Goal: Check status: Check status

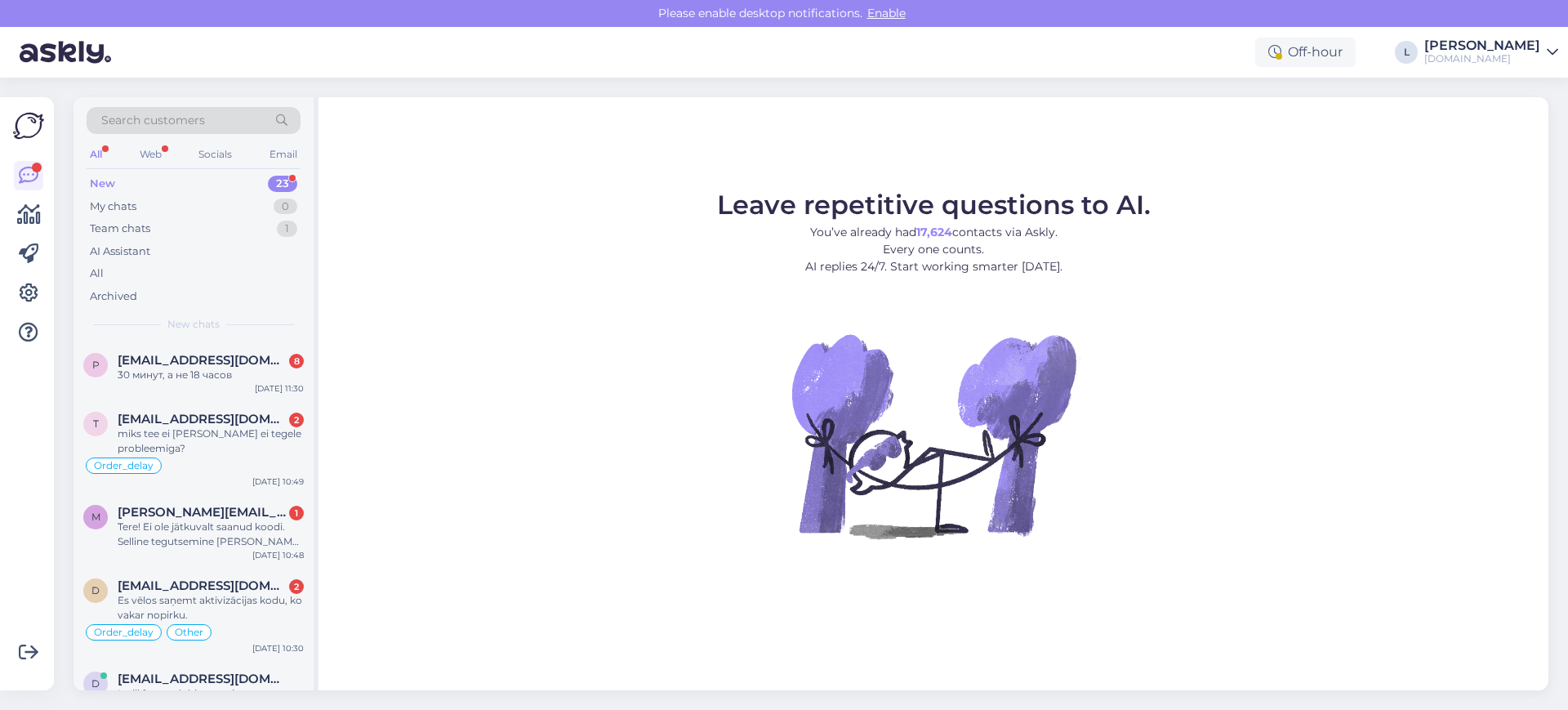
click at [215, 118] on div "Search customers" at bounding box center [193, 120] width 214 height 27
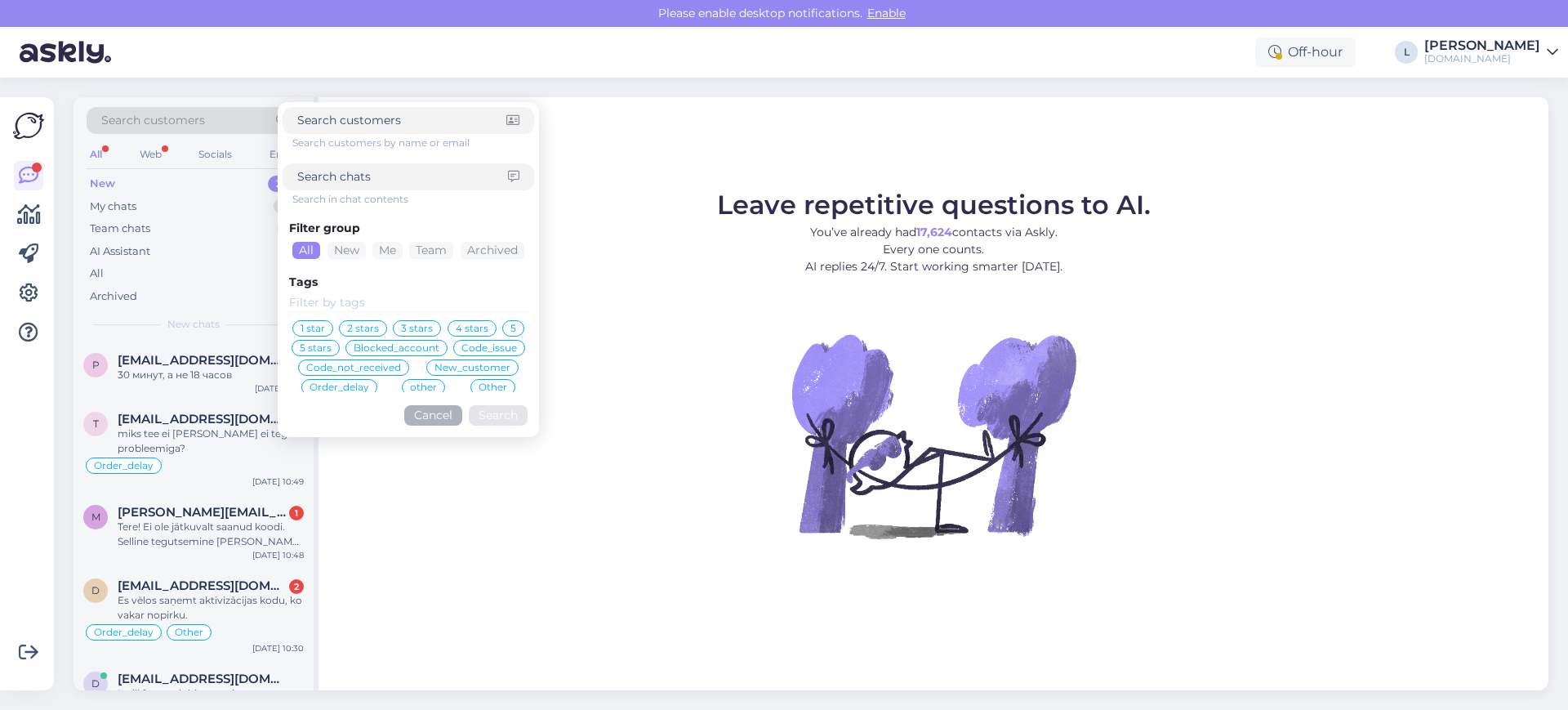
paste input "[PERSON_NAME][EMAIL_ADDRESS][DOMAIN_NAME]"
type input "[PERSON_NAME][EMAIL_ADDRESS][DOMAIN_NAME]"
click at [502, 416] on button "Search" at bounding box center [498, 416] width 59 height 20
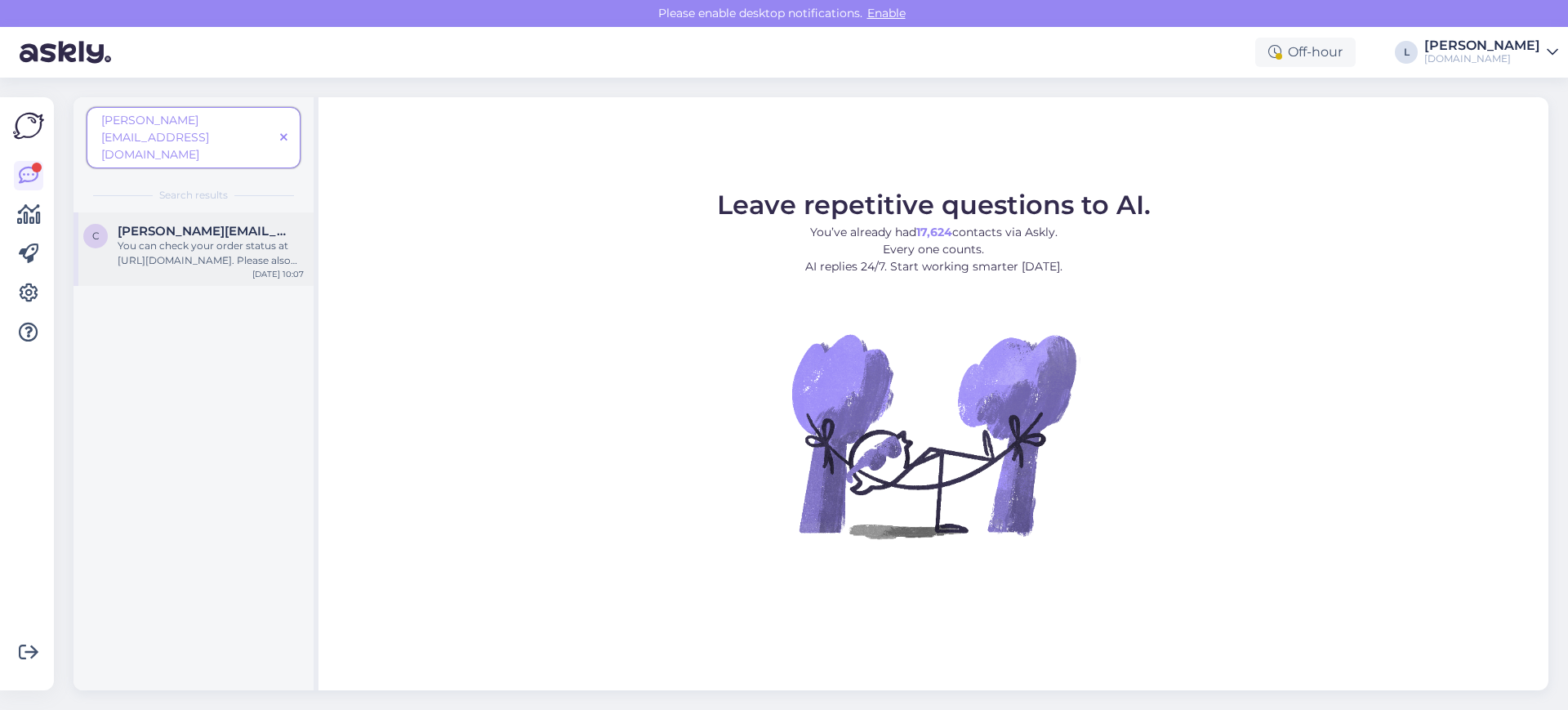
drag, startPoint x: 199, startPoint y: 209, endPoint x: 216, endPoint y: 222, distance: 21.4
click at [199, 238] on div "You can check your order status at [URL][DOMAIN_NAME]. Please also check your e…" at bounding box center [210, 253] width 186 height 30
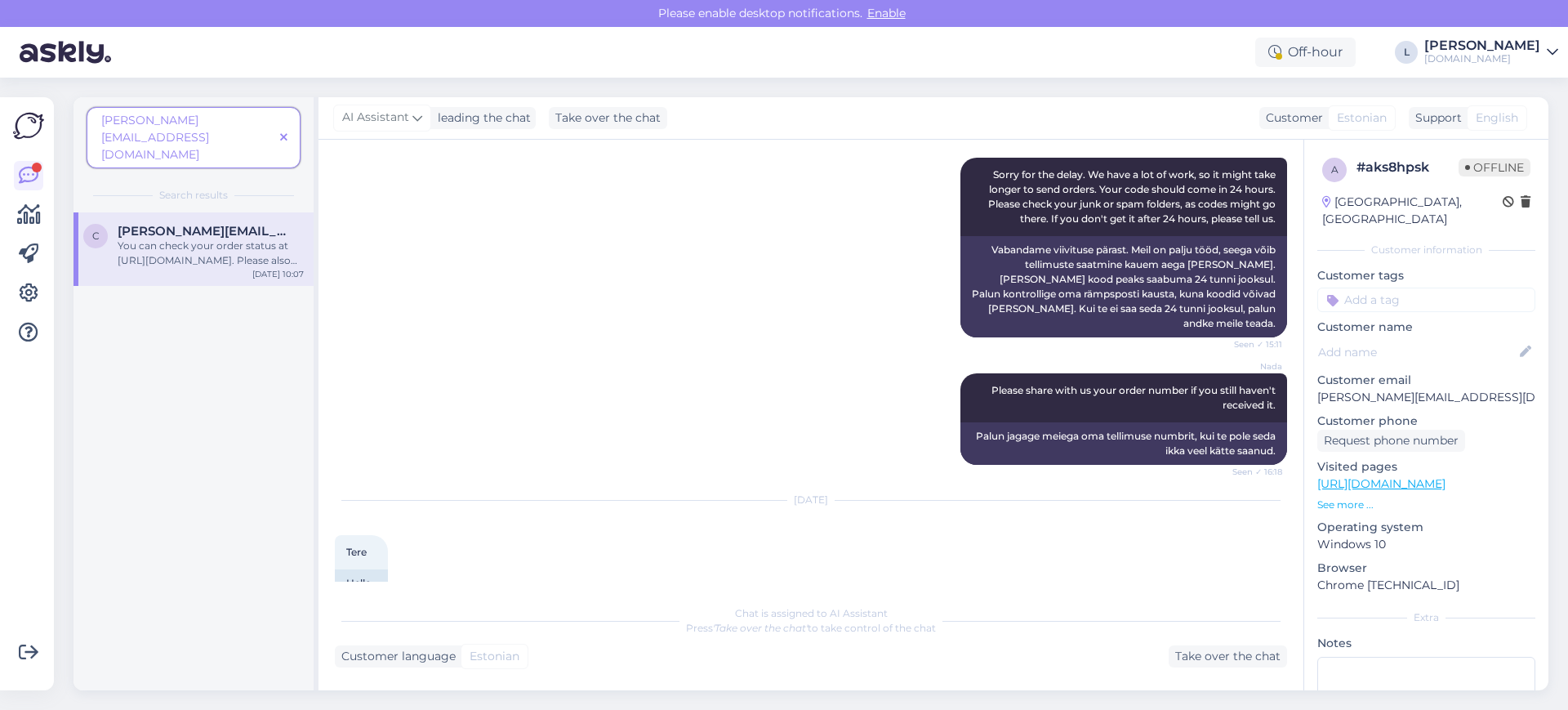
scroll to position [511, 0]
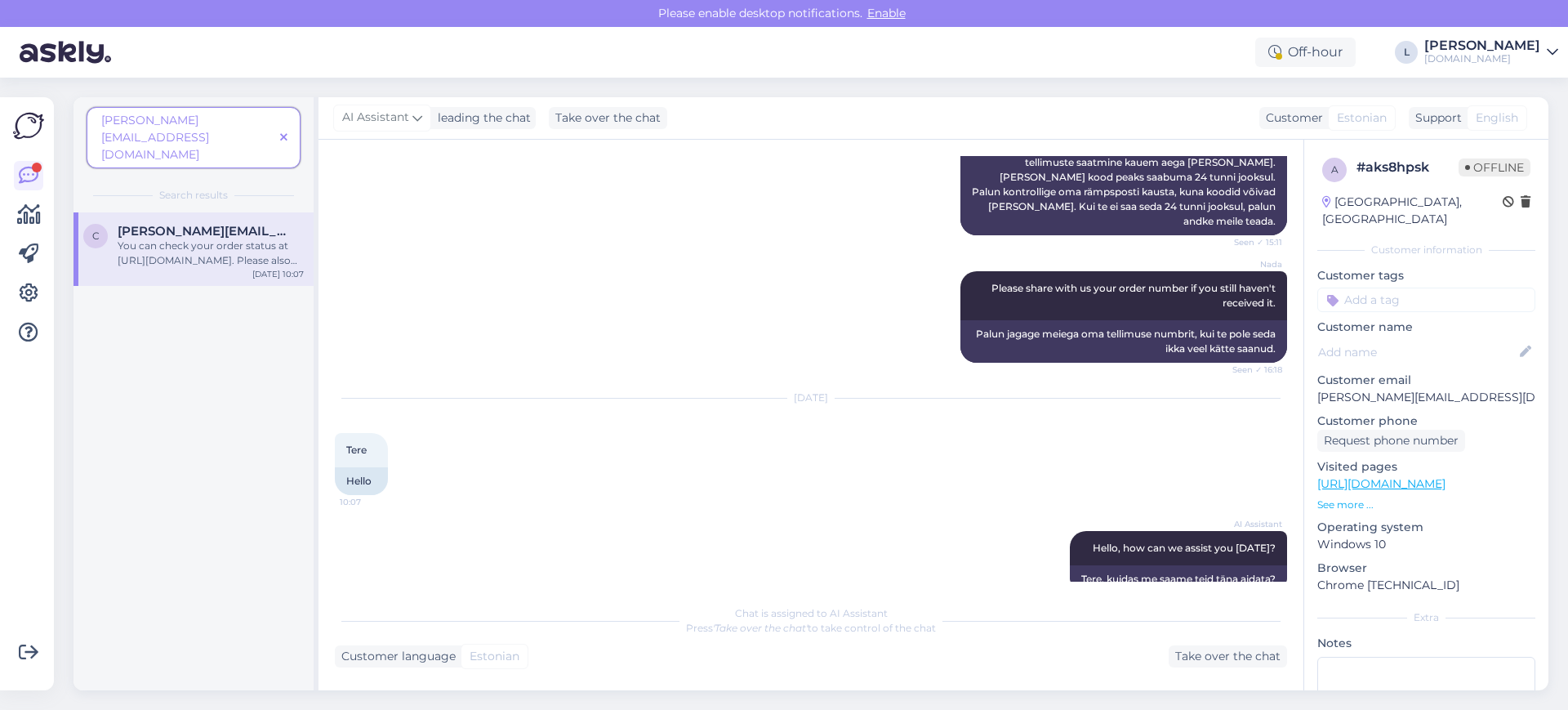
drag, startPoint x: 219, startPoint y: 444, endPoint x: 287, endPoint y: 441, distance: 68.1
click at [219, 444] on div "c [PERSON_NAME][EMAIL_ADDRESS][DOMAIN_NAME] You can check your order status at …" at bounding box center [193, 451] width 240 height 478
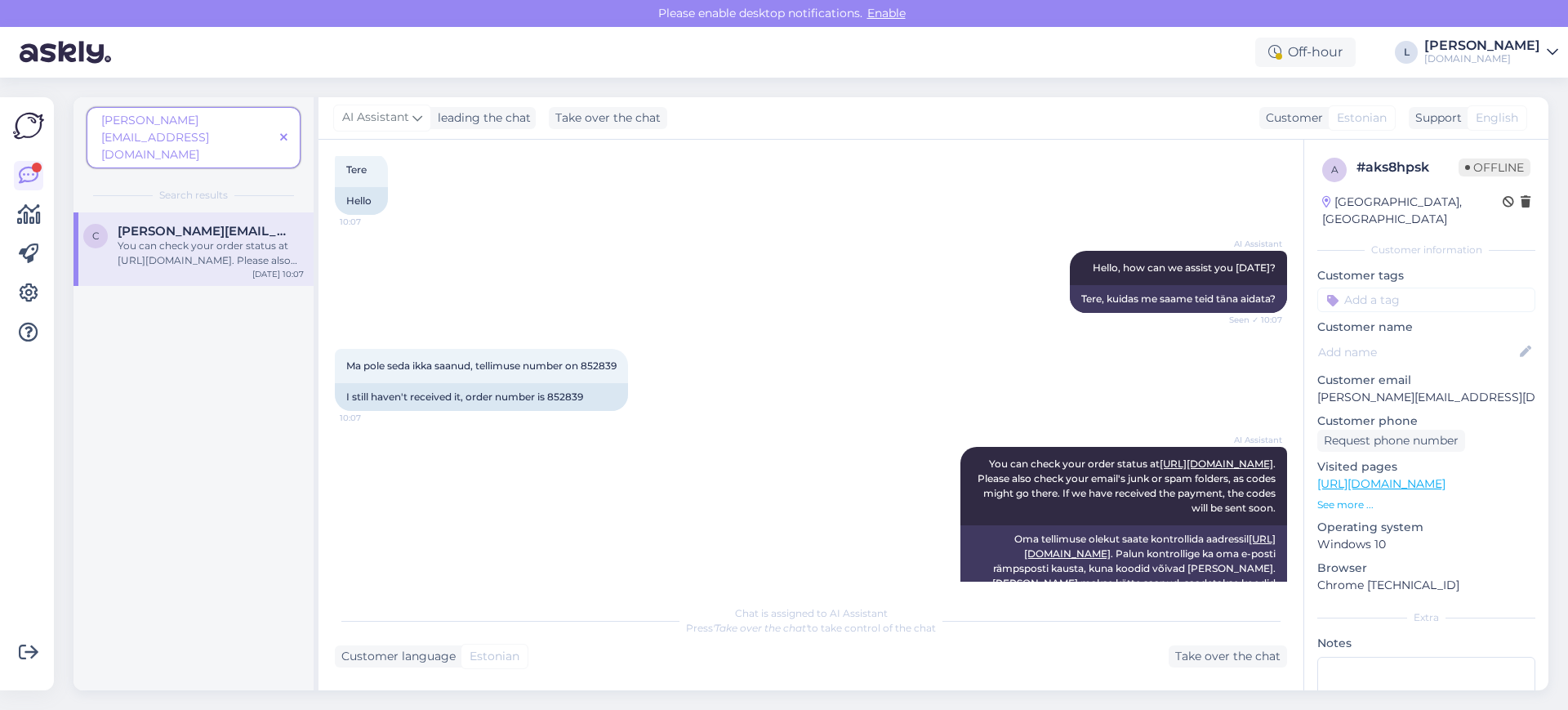
scroll to position [810, 0]
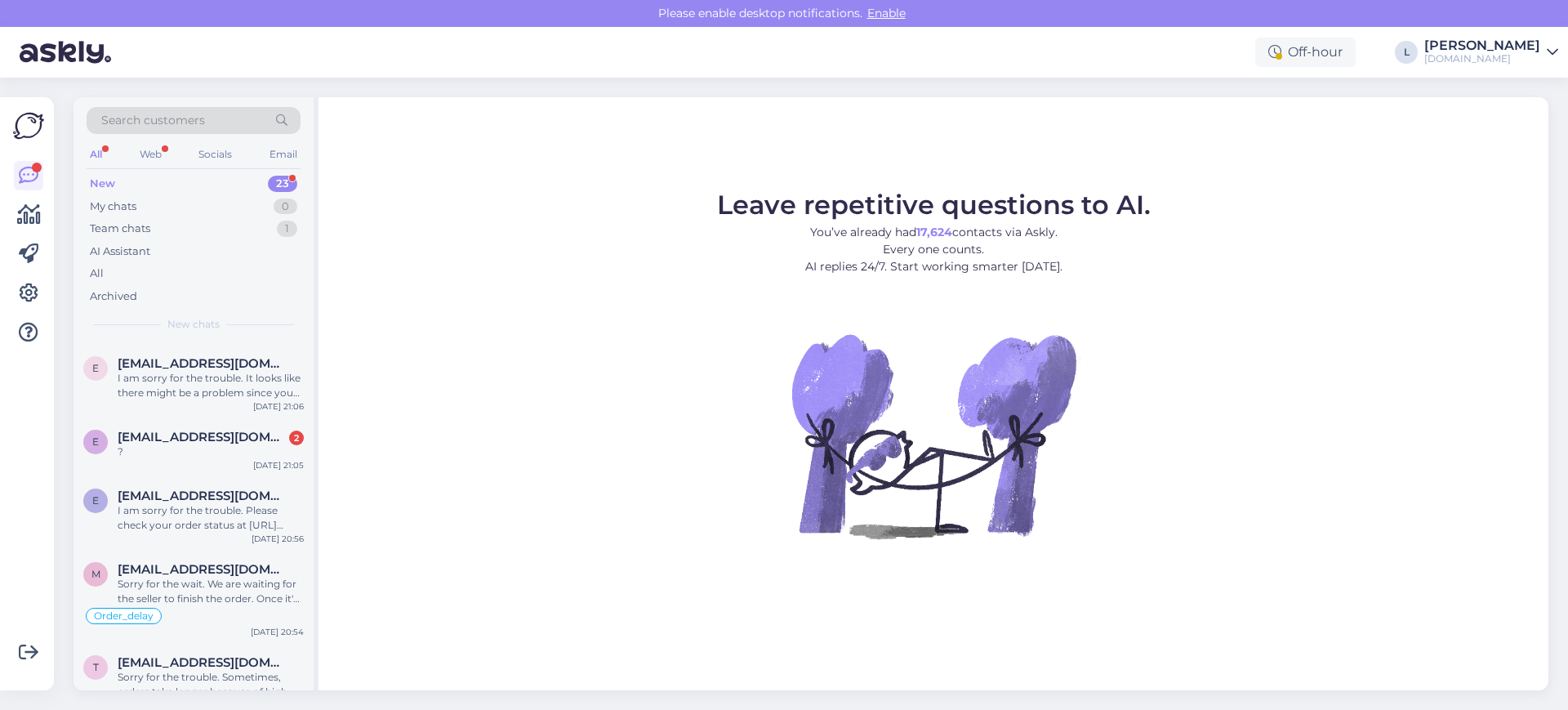
scroll to position [1333, 0]
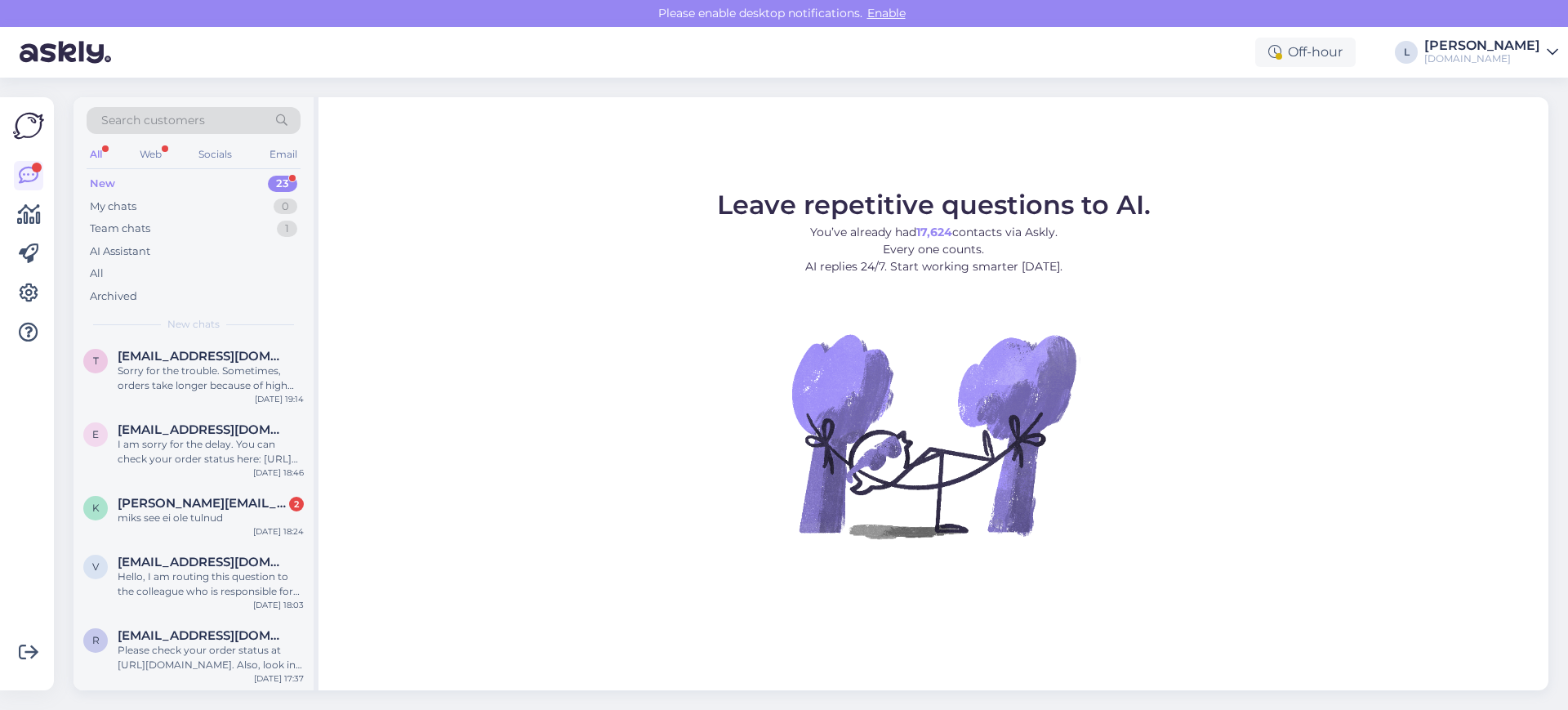
click at [399, 639] on div "Leave repetitive questions to AI. You’ve already had 17,624 contacts via Askly.…" at bounding box center [934, 395] width 1230 height 594
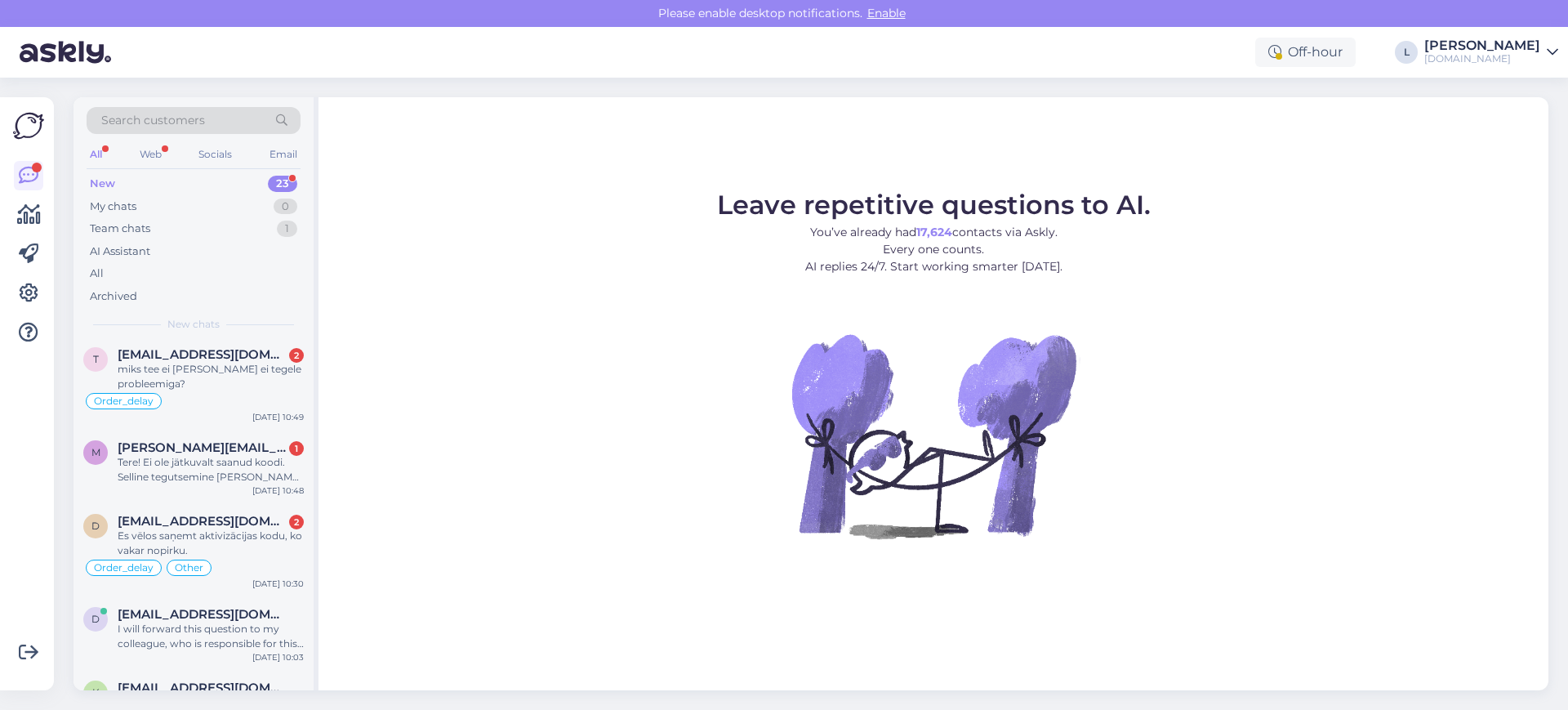
scroll to position [0, 0]
